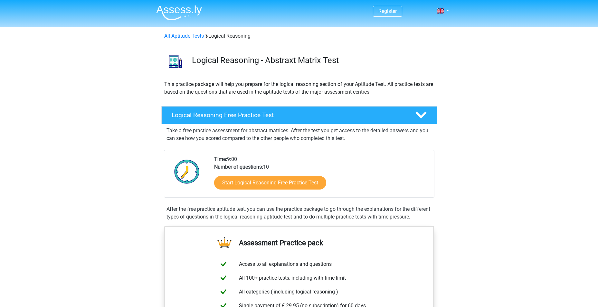
scroll to position [32, 0]
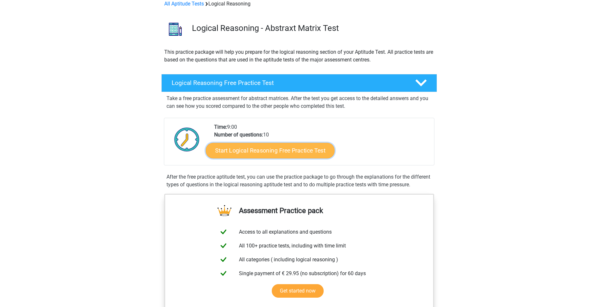
click at [277, 150] on link "Start Logical Reasoning Free Practice Test" at bounding box center [270, 150] width 129 height 15
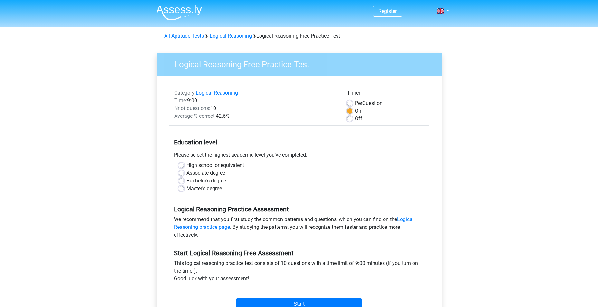
click at [199, 190] on label "Master's degree" at bounding box center [203, 189] width 35 height 8
click at [184, 190] on input "Master's degree" at bounding box center [181, 188] width 5 height 6
radio input "true"
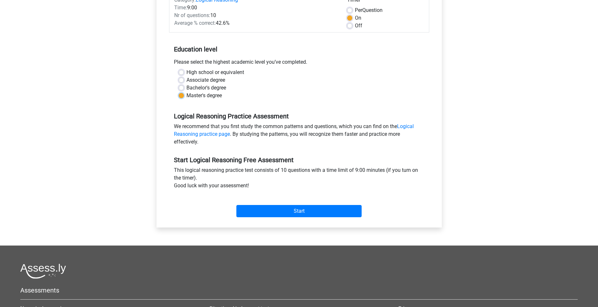
scroll to position [97, 0]
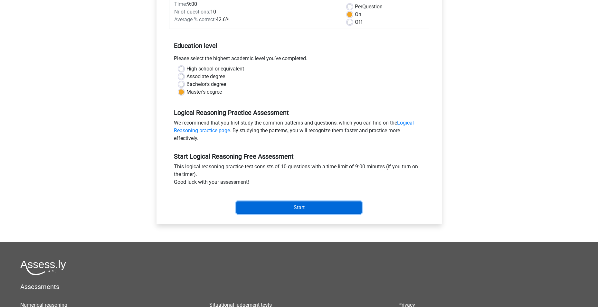
click at [289, 204] on input "Start" at bounding box center [298, 208] width 125 height 12
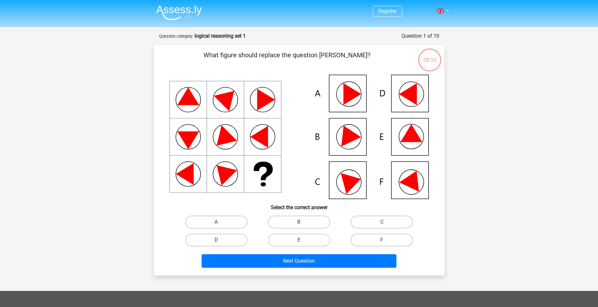
drag, startPoint x: 217, startPoint y: 53, endPoint x: 524, endPoint y: 54, distance: 306.9
click at [524, 54] on div "Register Nederlands English" at bounding box center [299, 230] width 598 height 461
drag, startPoint x: 524, startPoint y: 54, endPoint x: 521, endPoint y: 83, distance: 28.9
click at [521, 83] on div "Register Nederlands English" at bounding box center [299, 230] width 598 height 461
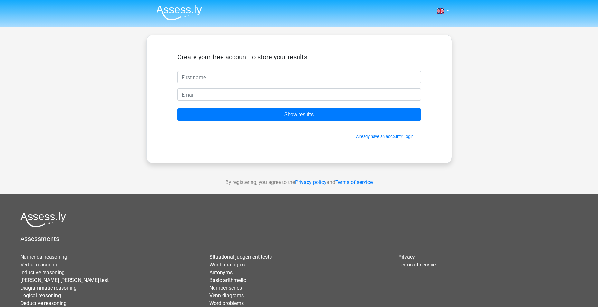
click at [174, 9] on img at bounding box center [179, 12] width 46 height 15
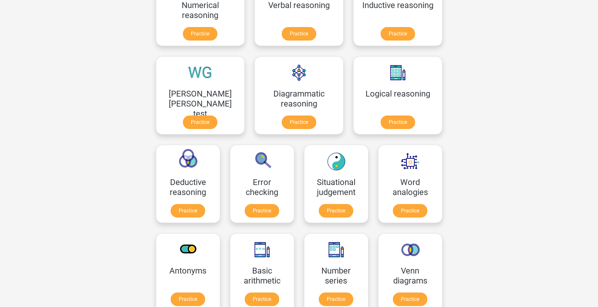
scroll to position [32, 0]
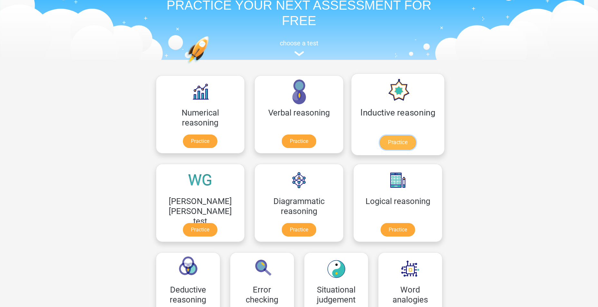
click at [380, 136] on link "Practice" at bounding box center [398, 143] width 36 height 14
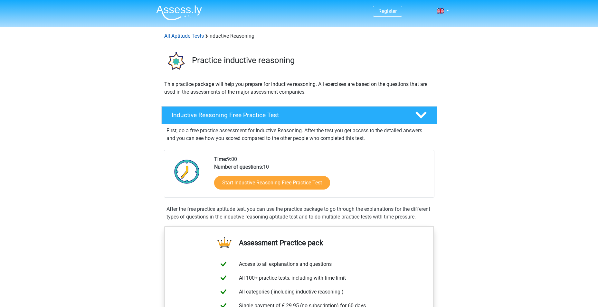
click at [184, 33] on link "All Aptitude Tests" at bounding box center [184, 36] width 40 height 6
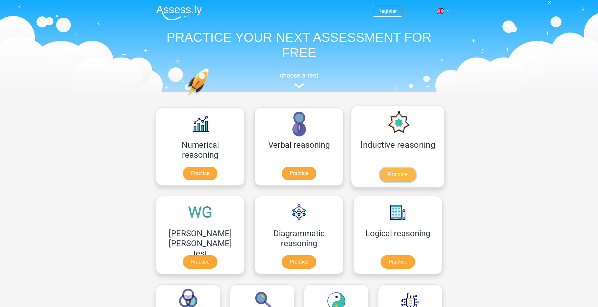
click at [380, 168] on link "Practice" at bounding box center [398, 175] width 36 height 14
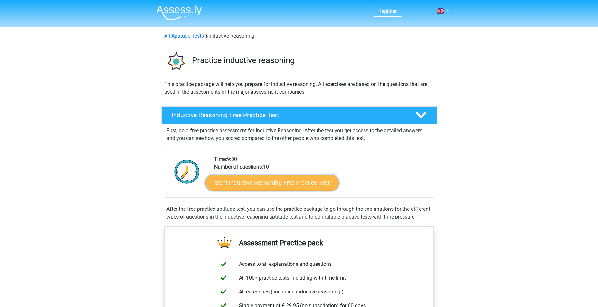
click at [255, 185] on link "Start Inductive Reasoning Free Practice Test" at bounding box center [271, 182] width 133 height 15
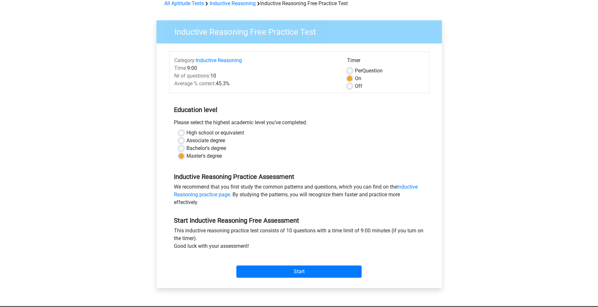
scroll to position [64, 0]
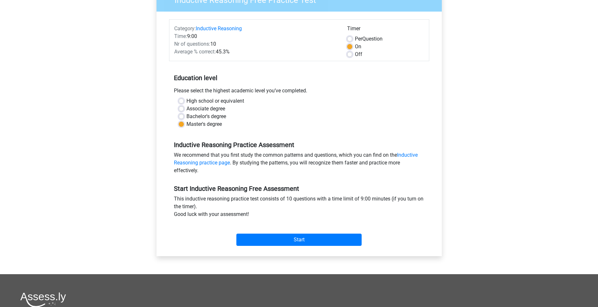
click at [273, 233] on div "Start" at bounding box center [299, 234] width 260 height 23
click at [310, 236] on input "Start" at bounding box center [298, 240] width 125 height 12
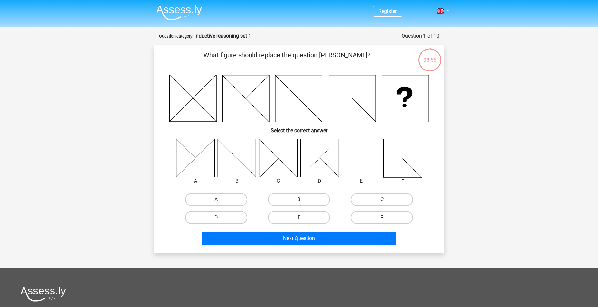
click at [360, 162] on icon at bounding box center [361, 158] width 38 height 38
click at [297, 218] on label "E" at bounding box center [299, 217] width 62 height 13
click at [299, 218] on input "E" at bounding box center [301, 220] width 4 height 4
radio input "true"
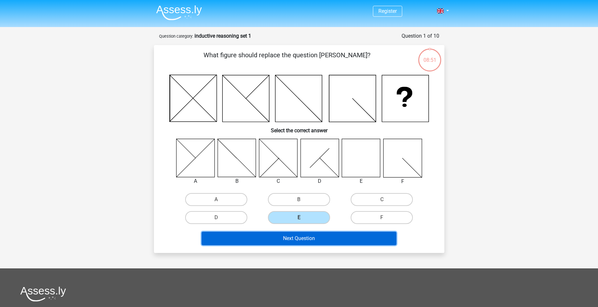
click at [294, 240] on button "Next Question" at bounding box center [299, 239] width 195 height 14
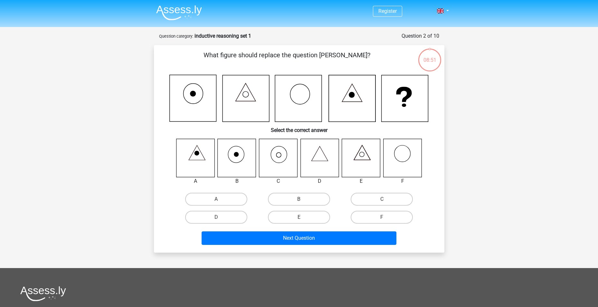
scroll to position [32, 0]
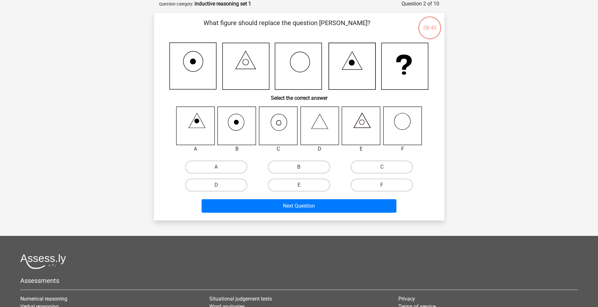
click at [280, 127] on icon at bounding box center [278, 126] width 38 height 38
click at [381, 165] on label "C" at bounding box center [382, 167] width 62 height 13
click at [382, 167] on input "C" at bounding box center [384, 169] width 4 height 4
radio input "true"
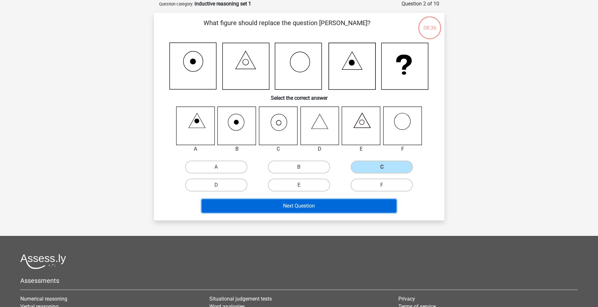
click at [326, 207] on button "Next Question" at bounding box center [299, 206] width 195 height 14
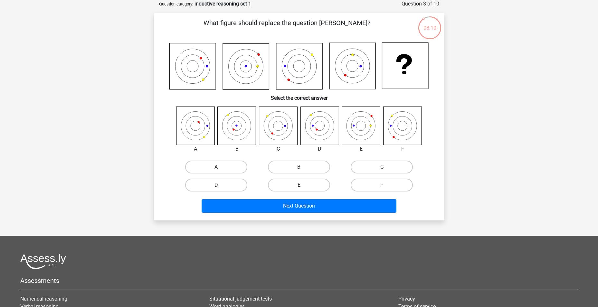
click at [221, 190] on label "D" at bounding box center [216, 185] width 62 height 13
click at [220, 189] on input "D" at bounding box center [218, 187] width 4 height 4
radio input "true"
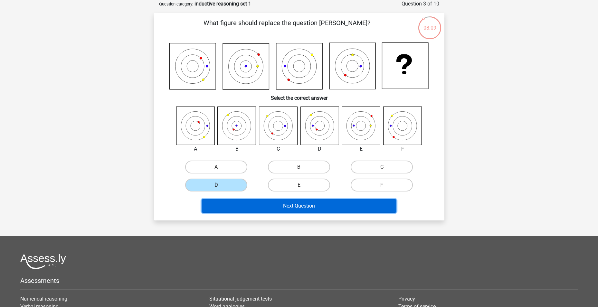
click at [267, 205] on button "Next Question" at bounding box center [299, 206] width 195 height 14
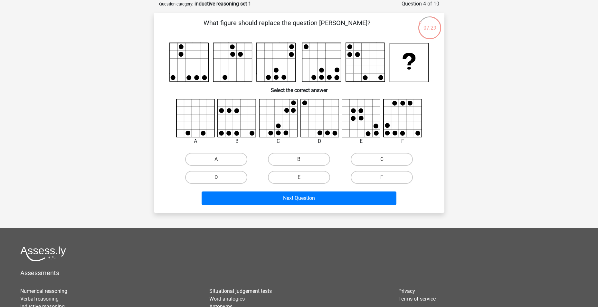
click at [366, 172] on label "F" at bounding box center [382, 177] width 62 height 13
click at [382, 177] on input "F" at bounding box center [384, 179] width 4 height 4
radio input "true"
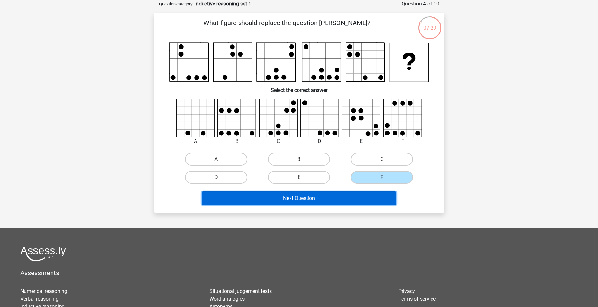
click at [355, 197] on button "Next Question" at bounding box center [299, 199] width 195 height 14
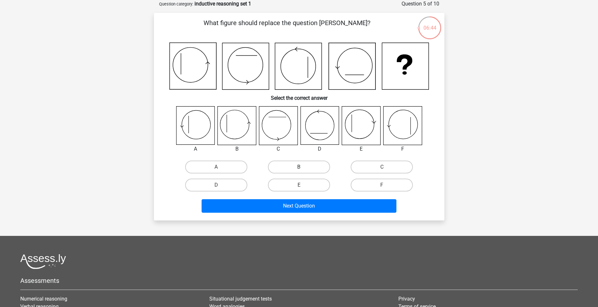
click at [290, 170] on label "B" at bounding box center [299, 167] width 62 height 13
click at [299, 170] on input "B" at bounding box center [301, 169] width 4 height 4
radio input "true"
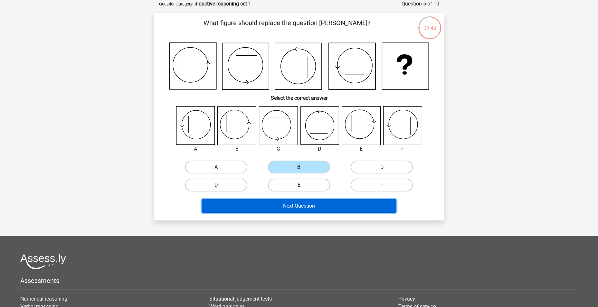
click at [320, 206] on button "Next Question" at bounding box center [299, 206] width 195 height 14
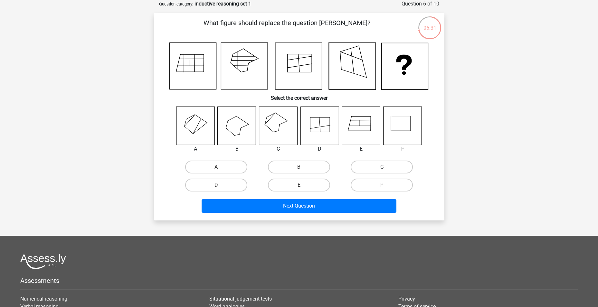
click at [373, 168] on label "C" at bounding box center [382, 167] width 62 height 13
click at [382, 168] on input "C" at bounding box center [384, 169] width 4 height 4
radio input "true"
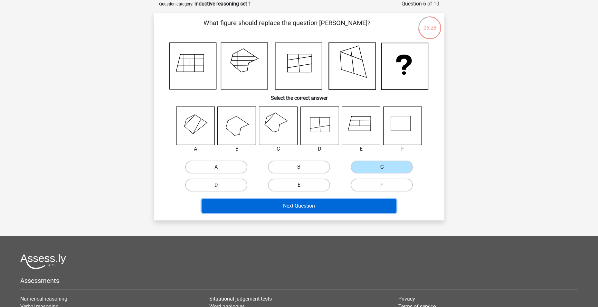
click at [313, 204] on button "Next Question" at bounding box center [299, 206] width 195 height 14
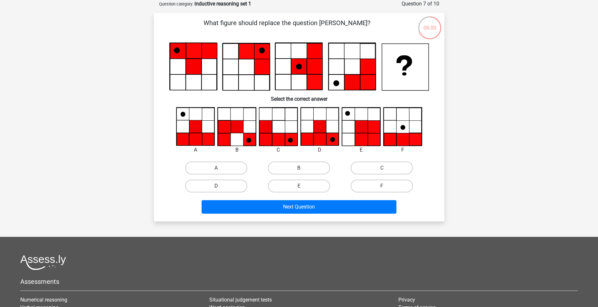
click at [231, 182] on label "D" at bounding box center [216, 186] width 62 height 13
click at [220, 186] on input "D" at bounding box center [218, 188] width 4 height 4
radio input "true"
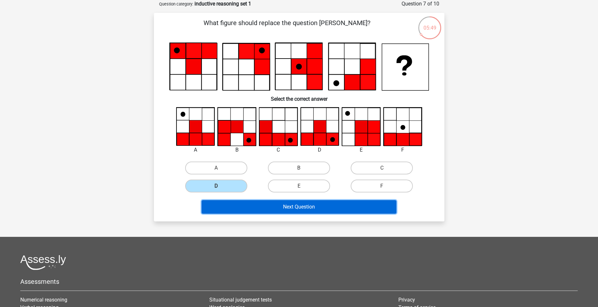
click at [291, 210] on button "Next Question" at bounding box center [299, 207] width 195 height 14
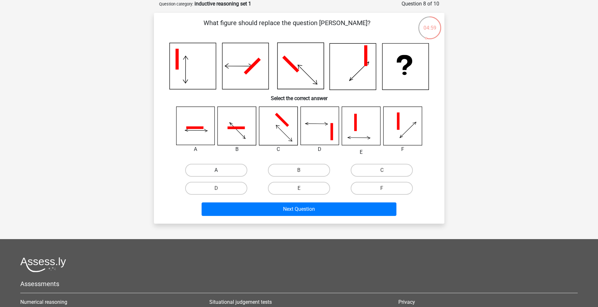
click at [225, 168] on label "A" at bounding box center [216, 170] width 62 height 13
click at [220, 170] on input "A" at bounding box center [218, 172] width 4 height 4
radio input "true"
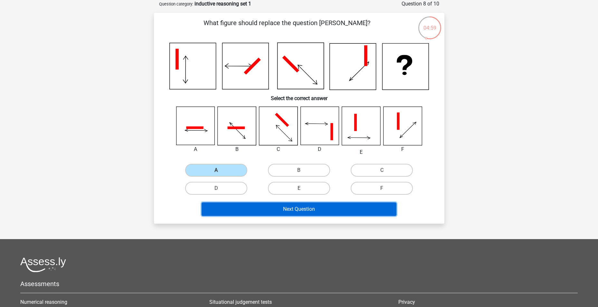
click at [261, 209] on button "Next Question" at bounding box center [299, 210] width 195 height 14
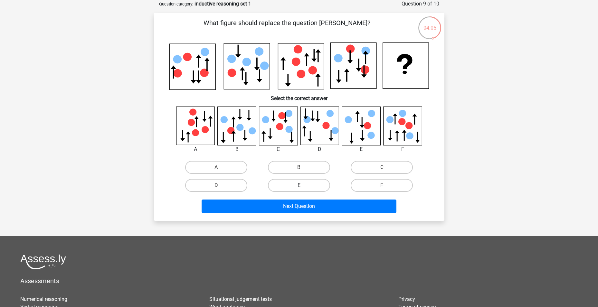
click at [327, 182] on label "E" at bounding box center [299, 185] width 62 height 13
click at [303, 185] on input "E" at bounding box center [301, 187] width 4 height 4
radio input "true"
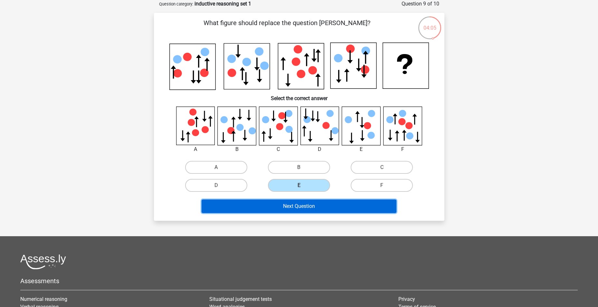
click at [318, 206] on button "Next Question" at bounding box center [299, 207] width 195 height 14
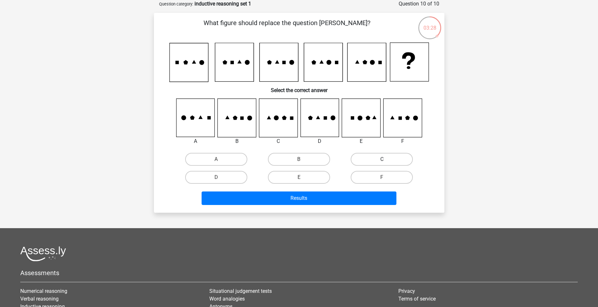
click at [372, 156] on label "C" at bounding box center [382, 159] width 62 height 13
click at [382, 159] on input "C" at bounding box center [384, 161] width 4 height 4
radio input "true"
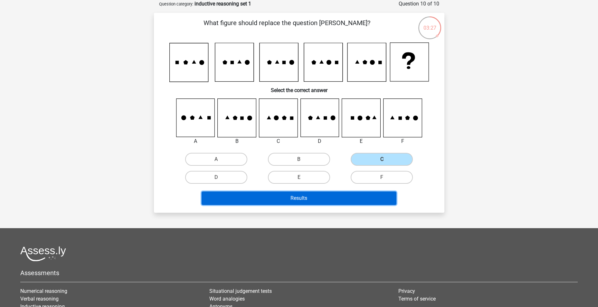
click at [353, 194] on button "Results" at bounding box center [299, 199] width 195 height 14
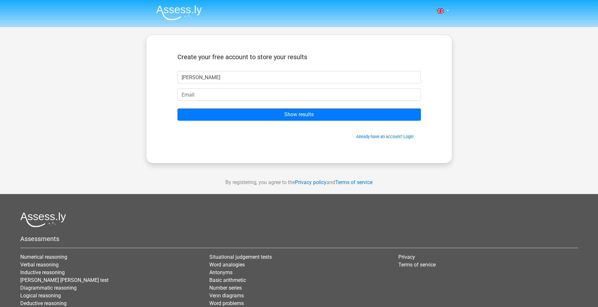
type input "[PERSON_NAME]"
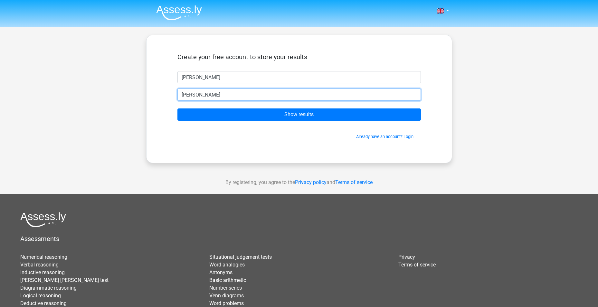
type input "bramwever@gmail.com"
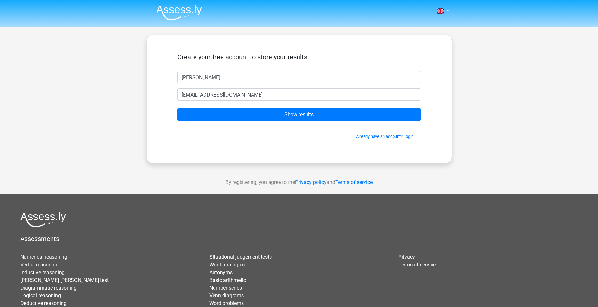
click at [291, 106] on form "Create your free account to store your results bram bramwever@gmail.com Show re…" at bounding box center [298, 96] width 243 height 87
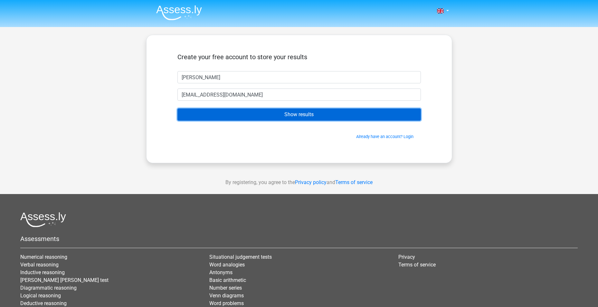
click at [290, 114] on input "Show results" at bounding box center [298, 115] width 243 height 12
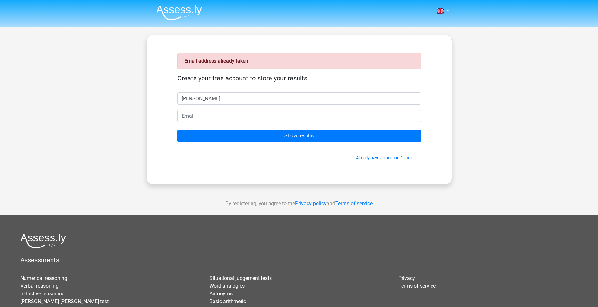
type input "[PERSON_NAME]"
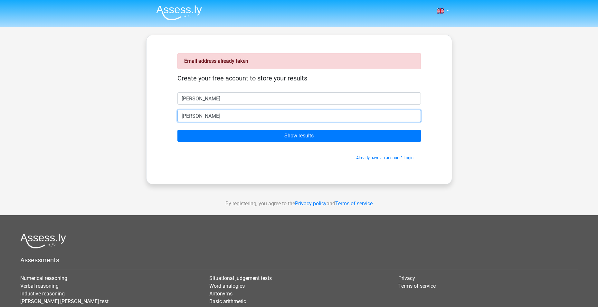
type input "[PERSON_NAME][EMAIL_ADDRESS][DOMAIN_NAME]"
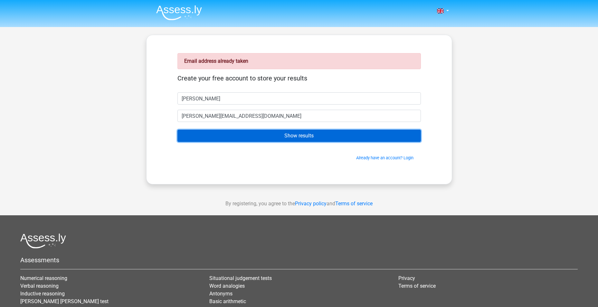
click at [177, 130] on input "Show results" at bounding box center [298, 136] width 243 height 12
click at [291, 133] on input "Show results" at bounding box center [298, 136] width 243 height 12
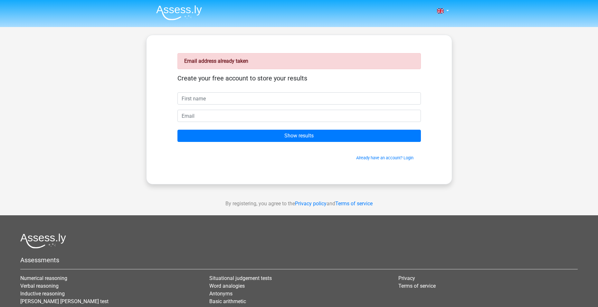
click at [180, 14] on img at bounding box center [179, 12] width 46 height 15
